Goal: Information Seeking & Learning: Understand process/instructions

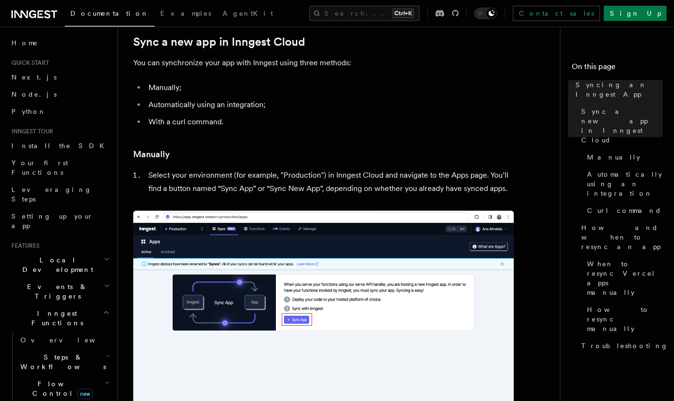
scroll to position [173, 0]
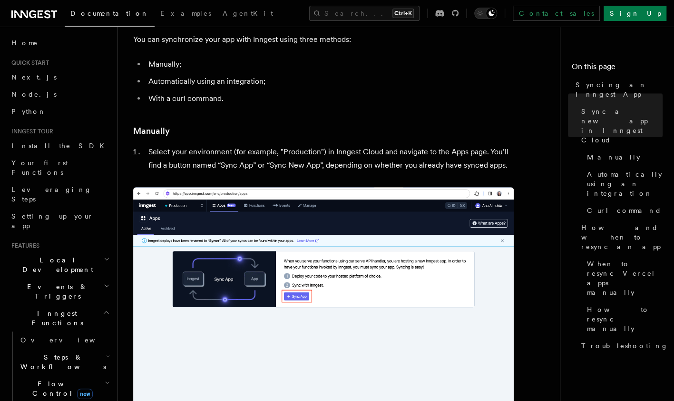
scroll to position [130, 0]
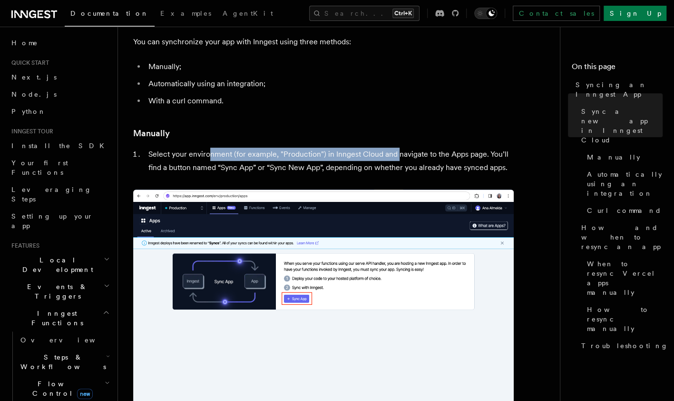
drag, startPoint x: 208, startPoint y: 151, endPoint x: 397, endPoint y: 158, distance: 188.5
click at [397, 158] on li "Select your environment (for example, "Production") in Inngest Cloud and naviga…" at bounding box center [330, 160] width 368 height 27
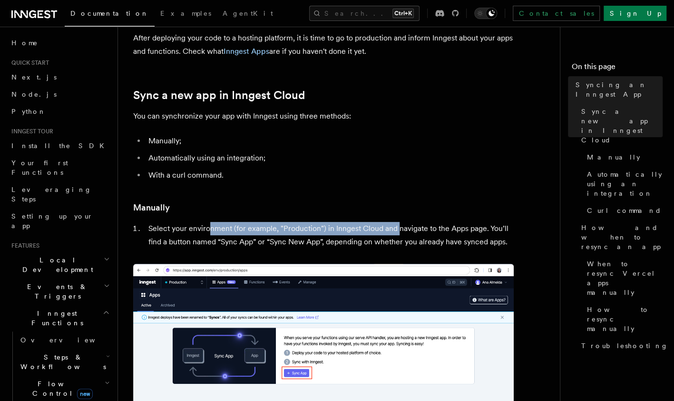
scroll to position [0, 0]
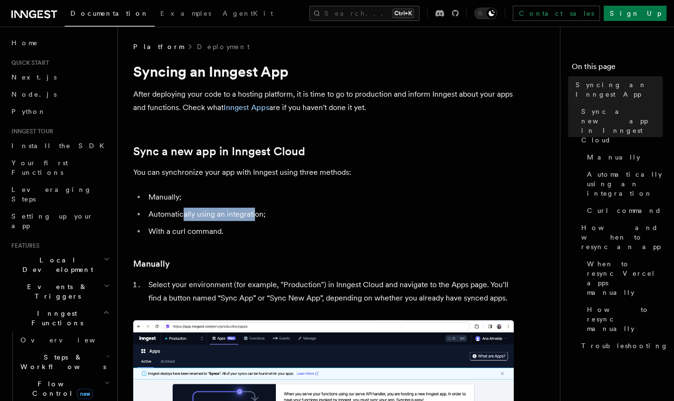
drag, startPoint x: 184, startPoint y: 212, endPoint x: 256, endPoint y: 211, distance: 72.3
click at [256, 211] on li "Automatically using an integration;" at bounding box center [330, 213] width 368 height 13
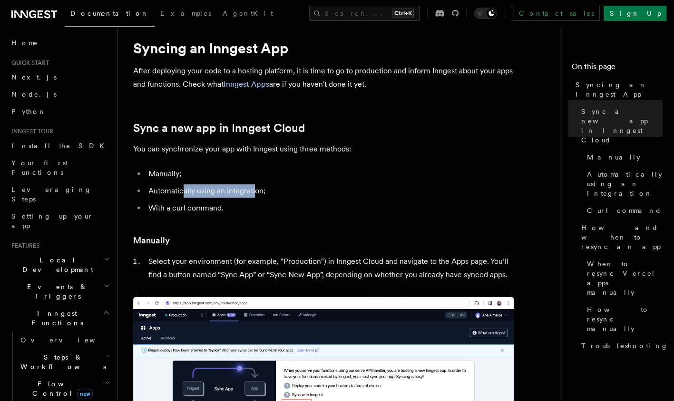
scroll to position [21, 0]
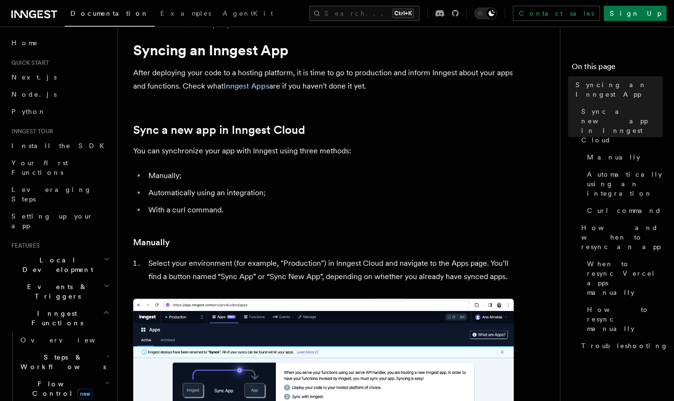
click at [166, 196] on li "Automatically using an integration;" at bounding box center [330, 192] width 368 height 13
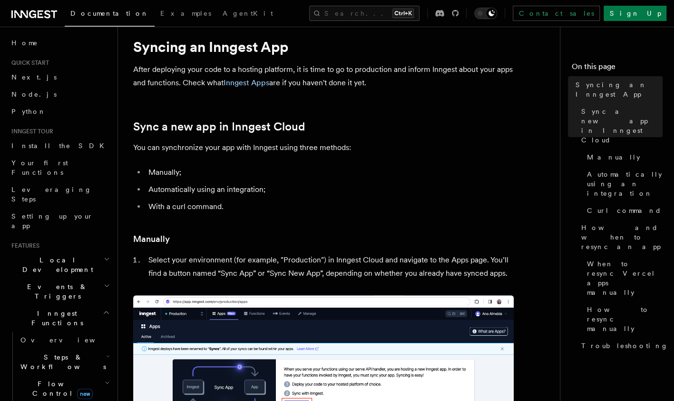
scroll to position [25, 0]
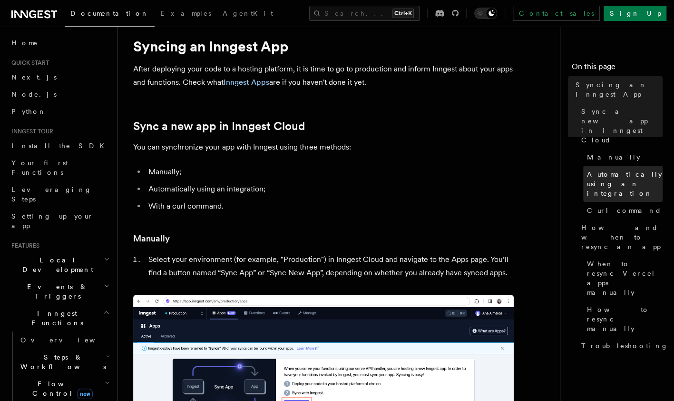
click at [612, 169] on span "Automatically using an integration" at bounding box center [625, 183] width 76 height 29
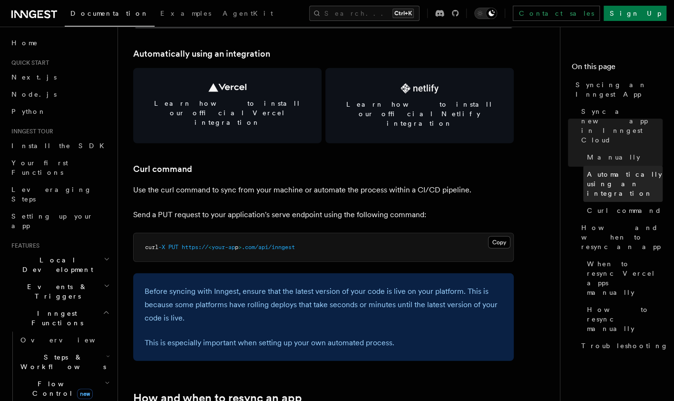
scroll to position [1321, 0]
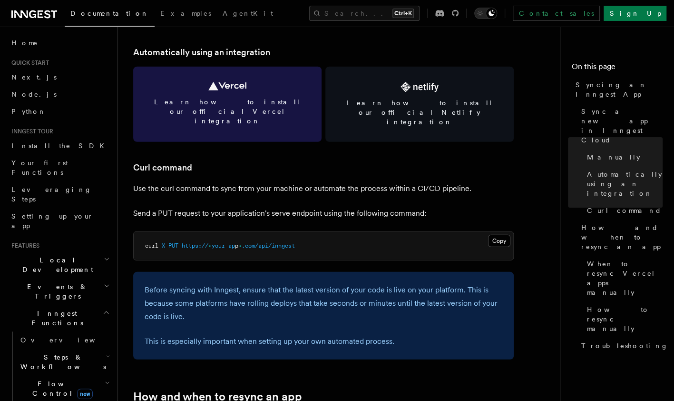
click at [272, 91] on link "Learn how to install our official Vercel integration" at bounding box center [227, 104] width 188 height 75
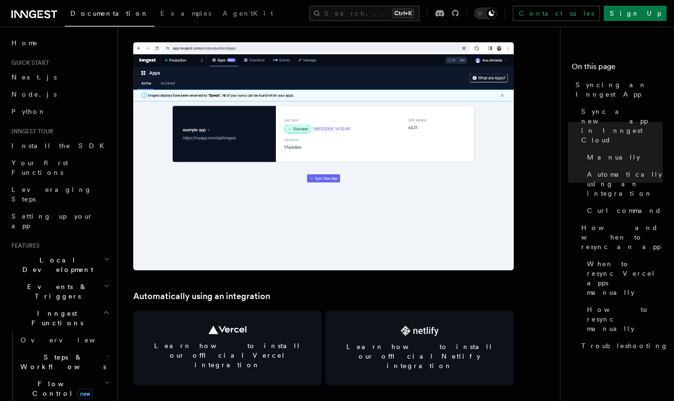
scroll to position [1020, 0]
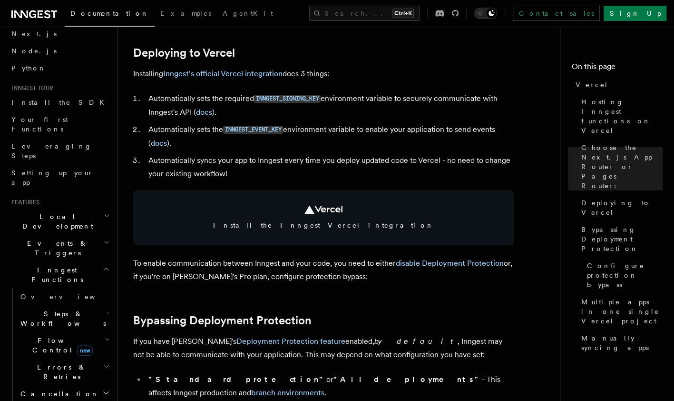
scroll to position [457, 0]
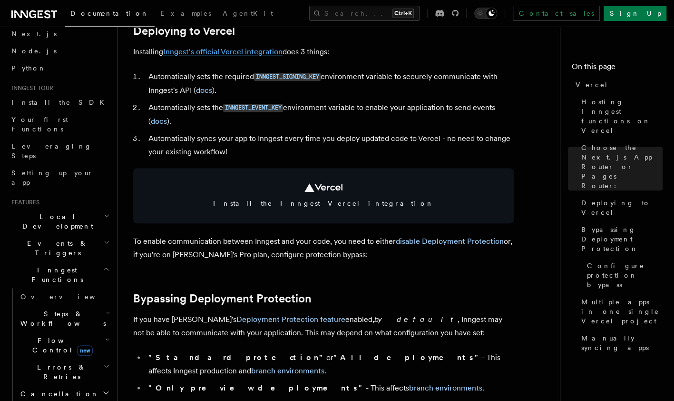
click at [233, 54] on link "Inngest's official Vercel integration" at bounding box center [222, 51] width 119 height 9
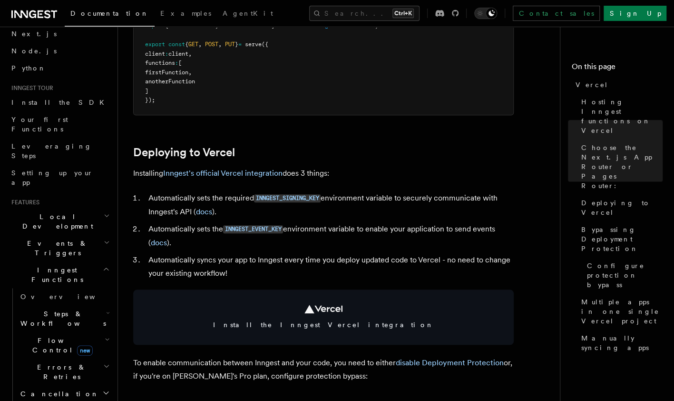
scroll to position [335, 0]
click at [245, 174] on link "Inngest's official Vercel integration" at bounding box center [222, 173] width 119 height 9
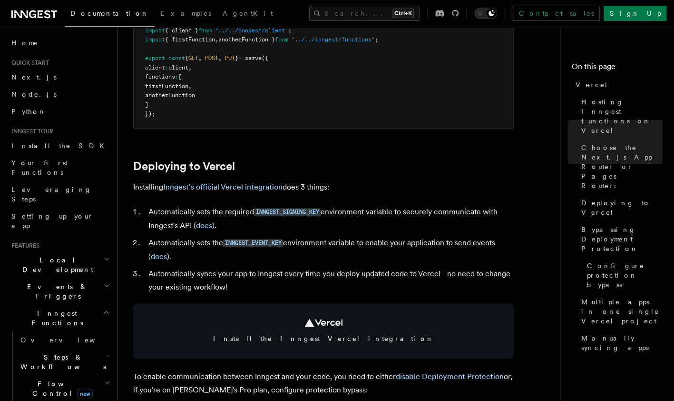
scroll to position [325, 0]
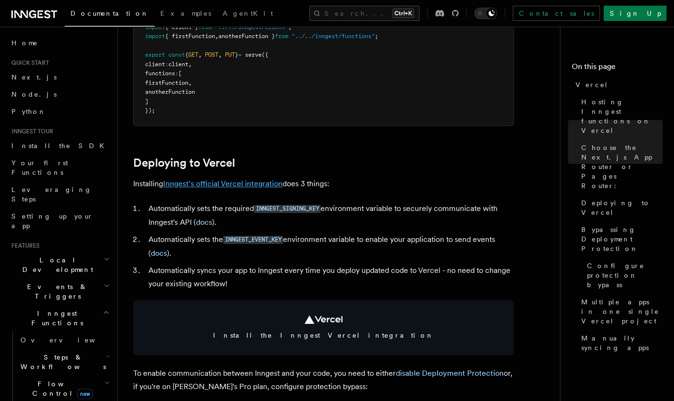
click at [228, 186] on link "Inngest's official Vercel integration" at bounding box center [222, 183] width 119 height 9
